Goal: Information Seeking & Learning: Learn about a topic

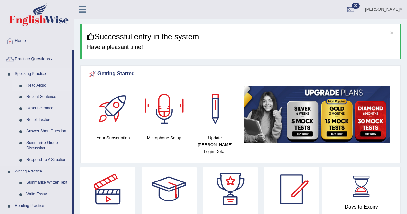
click at [38, 85] on link "Read Aloud" at bounding box center [47, 86] width 49 height 12
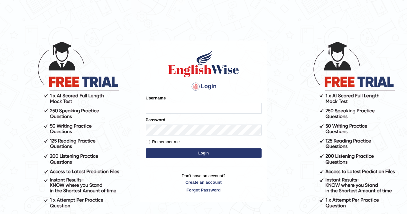
type input "Aliceenyonam"
click at [164, 151] on button "Login" at bounding box center [204, 153] width 116 height 10
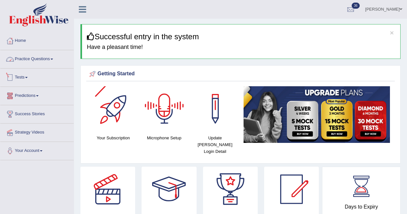
click at [38, 59] on link "Practice Questions" at bounding box center [36, 58] width 73 height 16
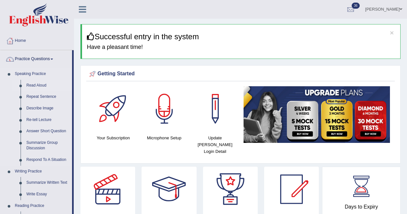
click at [33, 84] on link "Read Aloud" at bounding box center [47, 86] width 49 height 12
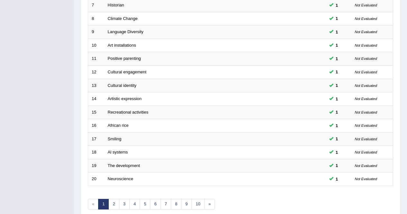
scroll to position [213, 0]
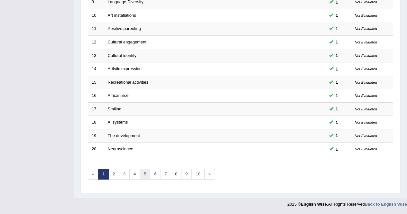
click at [144, 174] on link "5" at bounding box center [145, 174] width 11 height 11
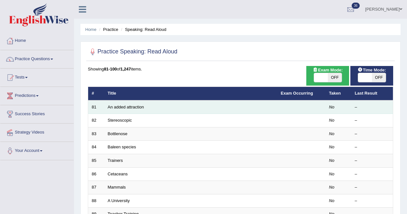
click at [144, 105] on td "An added attraction" at bounding box center [190, 107] width 173 height 14
click at [137, 105] on link "An added attraction" at bounding box center [126, 107] width 36 height 5
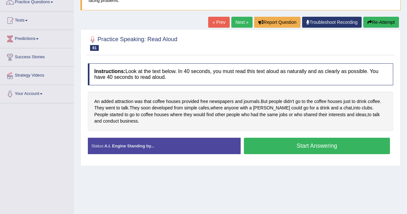
scroll to position [68, 0]
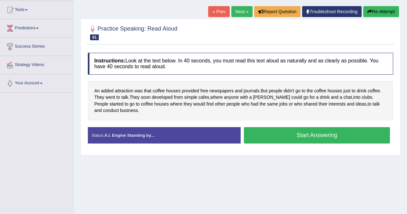
click at [291, 135] on button "Start Answering" at bounding box center [317, 135] width 146 height 16
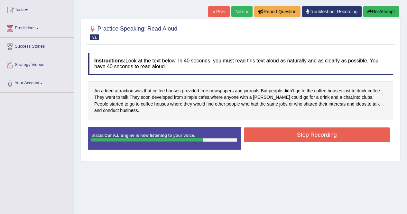
click at [295, 135] on button "Stop Recording" at bounding box center [317, 134] width 146 height 15
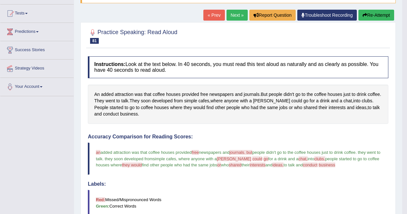
scroll to position [61, 0]
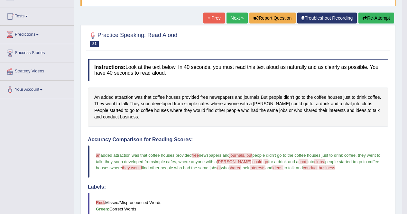
click at [235, 18] on link "Next »" at bounding box center [236, 18] width 21 height 11
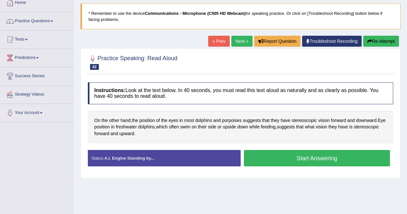
scroll to position [39, 0]
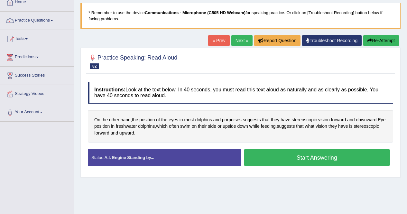
click at [281, 156] on button "Start Answering" at bounding box center [317, 157] width 146 height 16
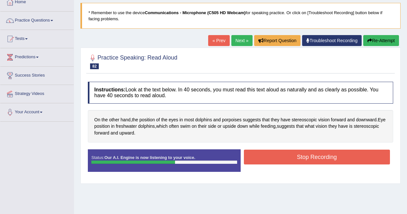
click at [270, 152] on button "Stop Recording" at bounding box center [317, 157] width 146 height 15
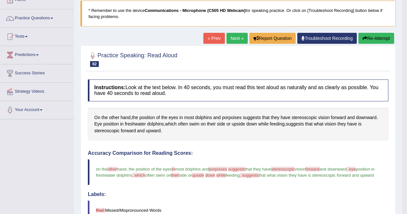
scroll to position [48, 0]
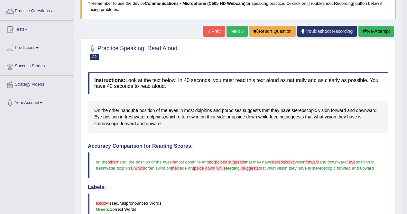
click at [236, 31] on link "Next »" at bounding box center [236, 31] width 21 height 11
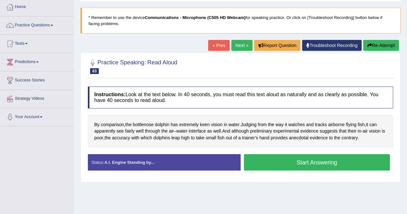
scroll to position [39, 0]
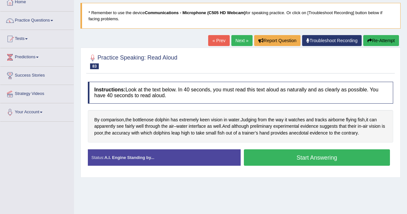
click at [301, 156] on button "Start Answering" at bounding box center [317, 157] width 146 height 16
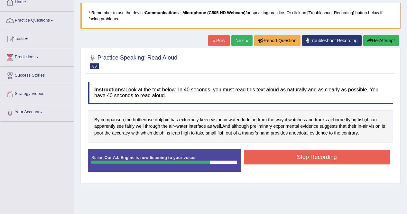
click at [307, 155] on button "Stop Recording" at bounding box center [317, 157] width 146 height 15
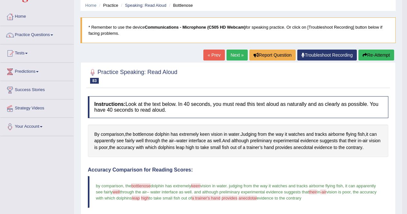
scroll to position [26, 0]
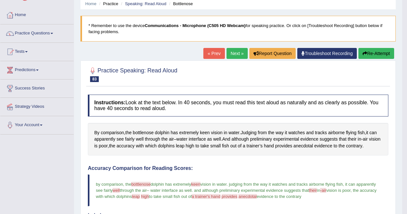
click at [229, 52] on link "Next »" at bounding box center [236, 53] width 21 height 11
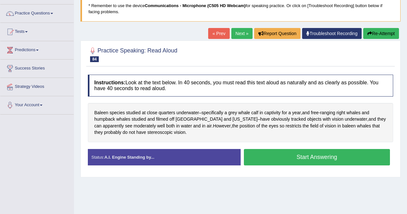
scroll to position [60, 0]
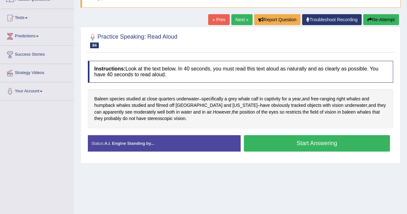
click at [316, 142] on button "Start Answering" at bounding box center [317, 143] width 146 height 16
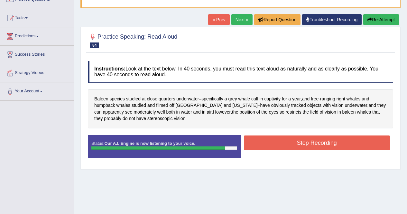
click at [285, 142] on button "Stop Recording" at bounding box center [317, 142] width 146 height 15
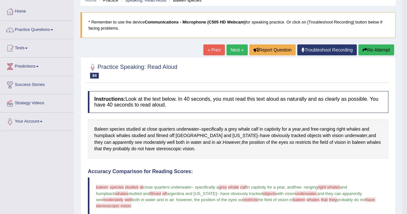
scroll to position [0, 0]
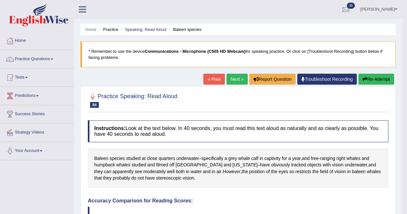
click at [232, 78] on link "Next »" at bounding box center [236, 79] width 21 height 11
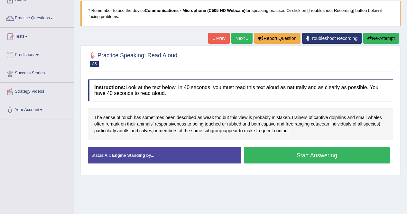
scroll to position [44, 0]
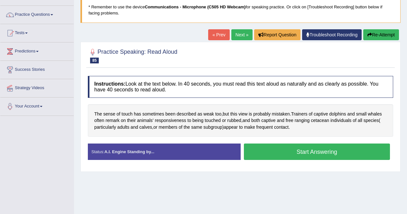
click at [275, 150] on button "Start Answering" at bounding box center [317, 151] width 146 height 16
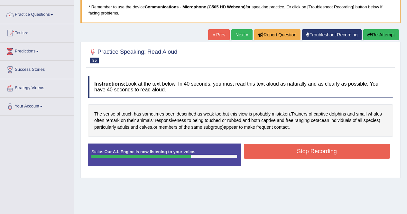
click at [273, 149] on button "Stop Recording" at bounding box center [317, 151] width 146 height 15
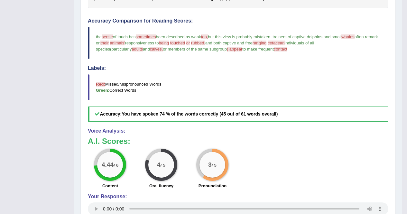
scroll to position [189, 0]
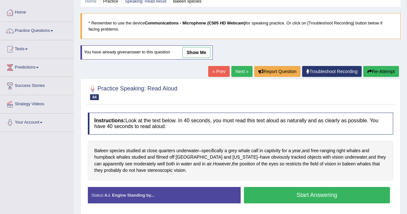
scroll to position [26, 0]
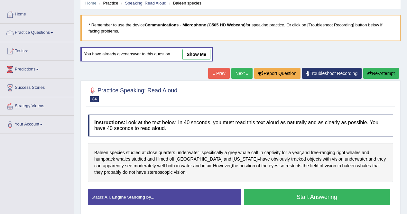
click at [28, 33] on link "Practice Questions" at bounding box center [36, 32] width 73 height 16
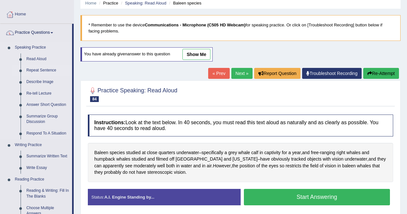
click at [40, 71] on link "Repeat Sentence" at bounding box center [47, 71] width 49 height 12
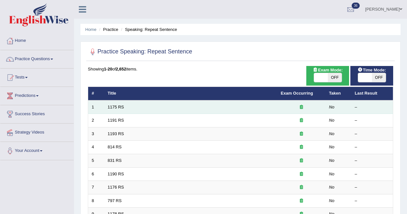
click at [280, 107] on td at bounding box center [301, 107] width 48 height 14
click at [111, 106] on link "1175 RS" at bounding box center [116, 107] width 16 height 5
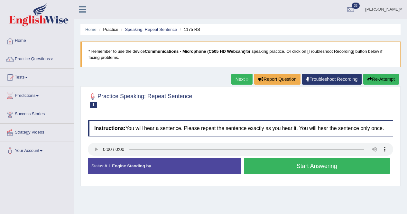
click at [277, 164] on button "Start Answering" at bounding box center [317, 166] width 146 height 16
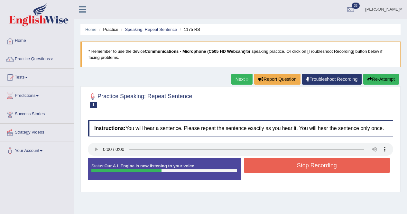
click at [377, 78] on button "Re-Attempt" at bounding box center [381, 79] width 36 height 11
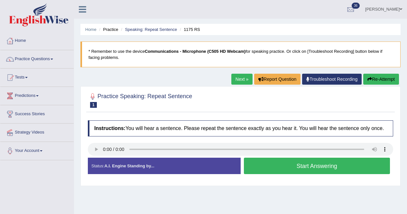
click at [270, 168] on button "Start Answering" at bounding box center [317, 166] width 146 height 16
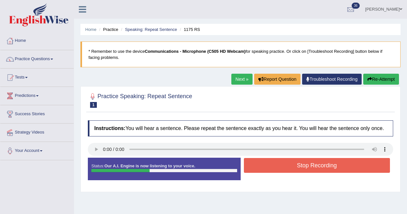
click at [280, 164] on button "Stop Recording" at bounding box center [317, 165] width 146 height 15
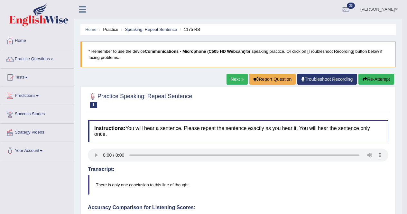
click at [229, 78] on link "Next »" at bounding box center [236, 79] width 21 height 11
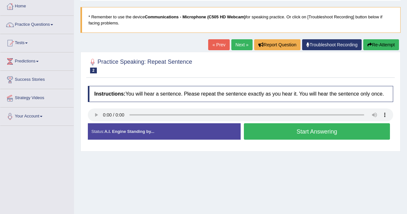
scroll to position [49, 0]
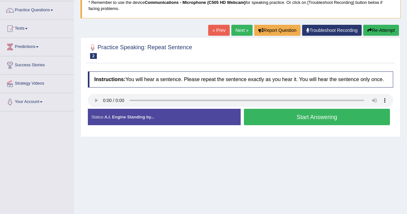
click at [297, 117] on button "Start Answering" at bounding box center [317, 117] width 146 height 16
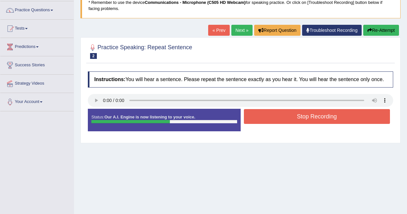
click at [297, 117] on button "Stop Recording" at bounding box center [317, 116] width 146 height 15
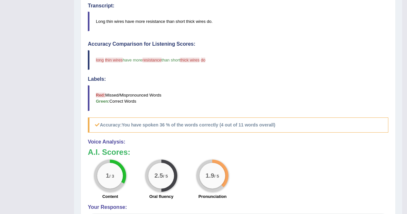
scroll to position [228, 0]
